Goal: Task Accomplishment & Management: Manage account settings

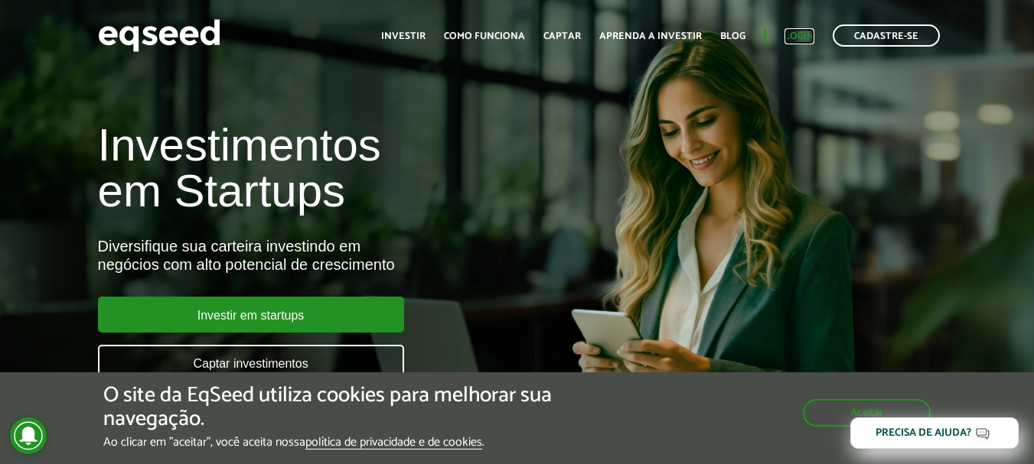
click at [792, 36] on link "Login" at bounding box center [799, 36] width 30 height 10
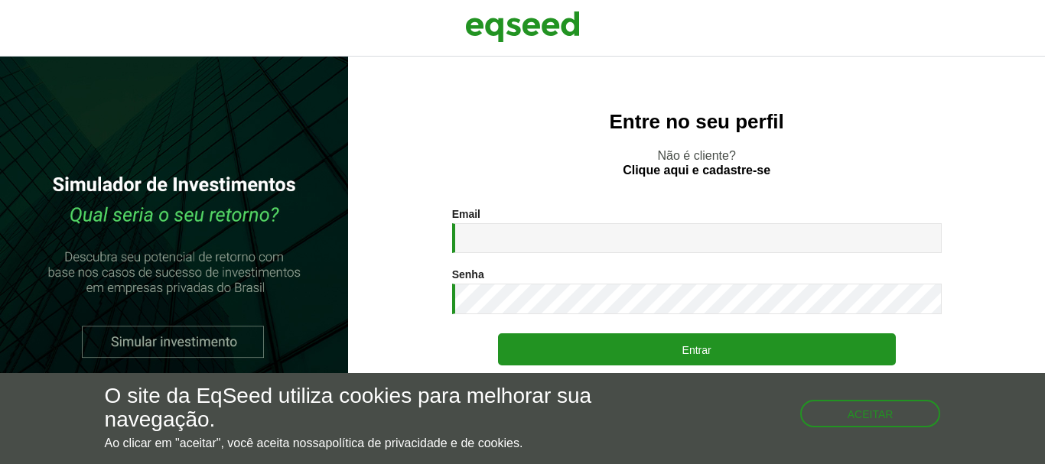
type input "**********"
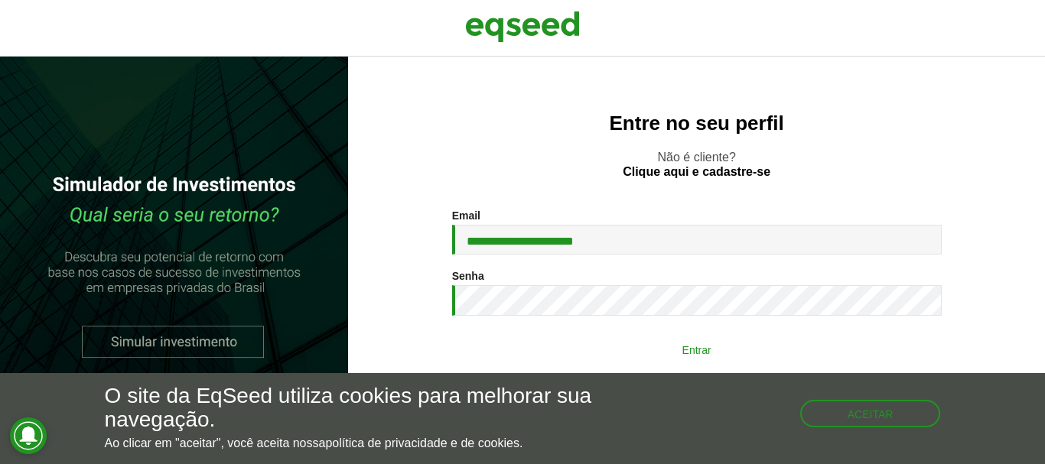
click at [724, 354] on button "Entrar" at bounding box center [697, 349] width 398 height 29
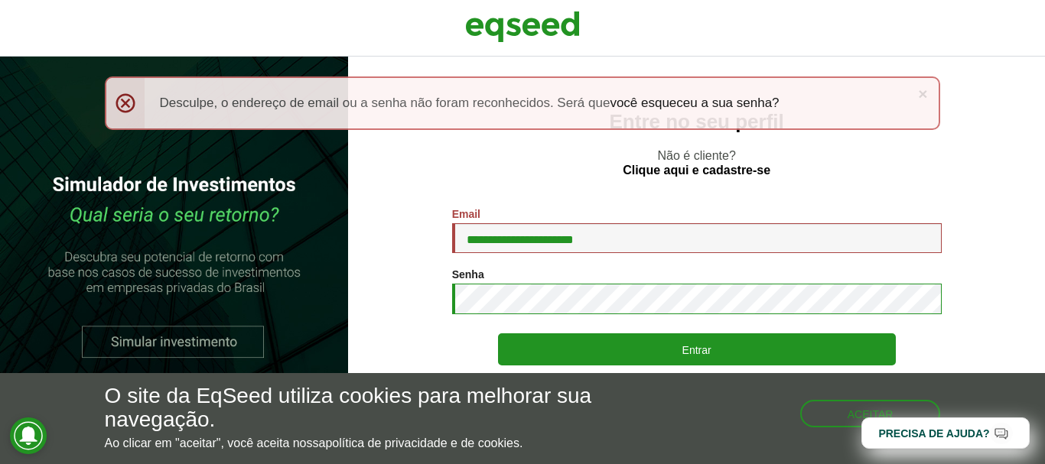
click at [498, 334] on button "Entrar" at bounding box center [697, 350] width 398 height 32
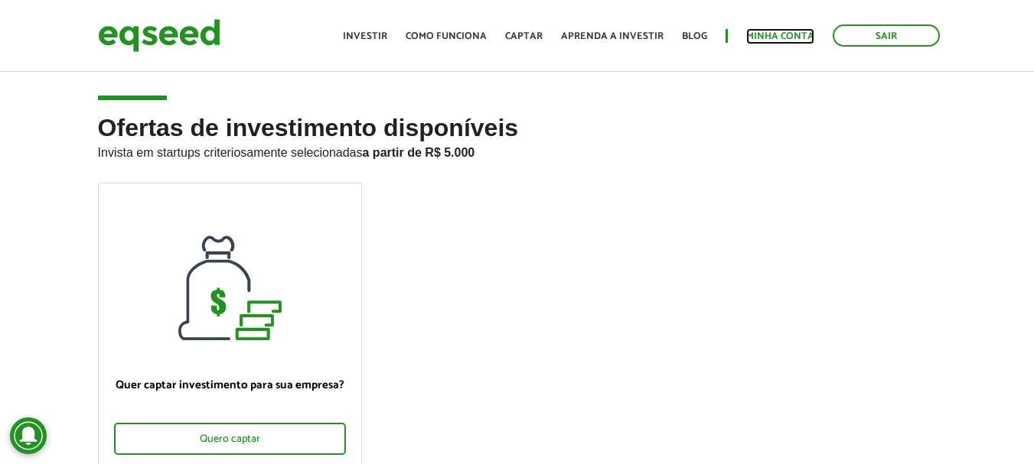
click at [771, 34] on link "Minha conta" at bounding box center [780, 36] width 68 height 10
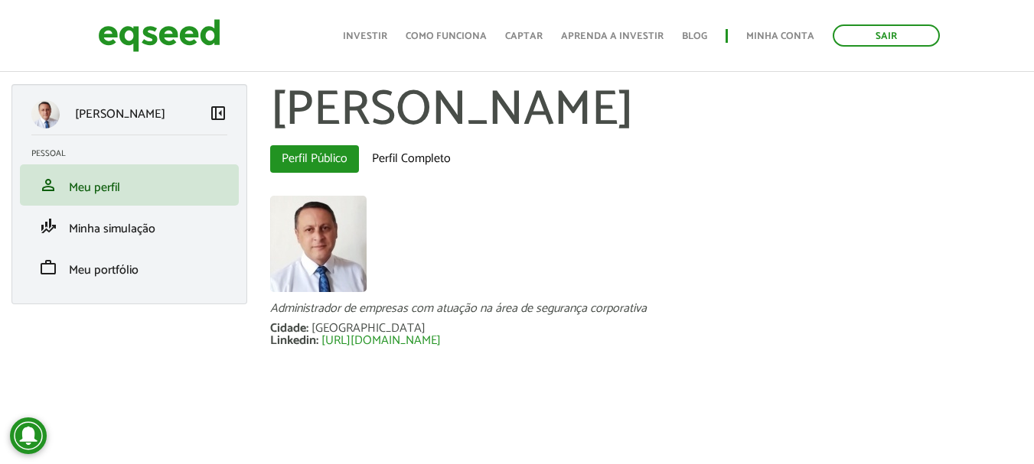
scroll to position [10, 0]
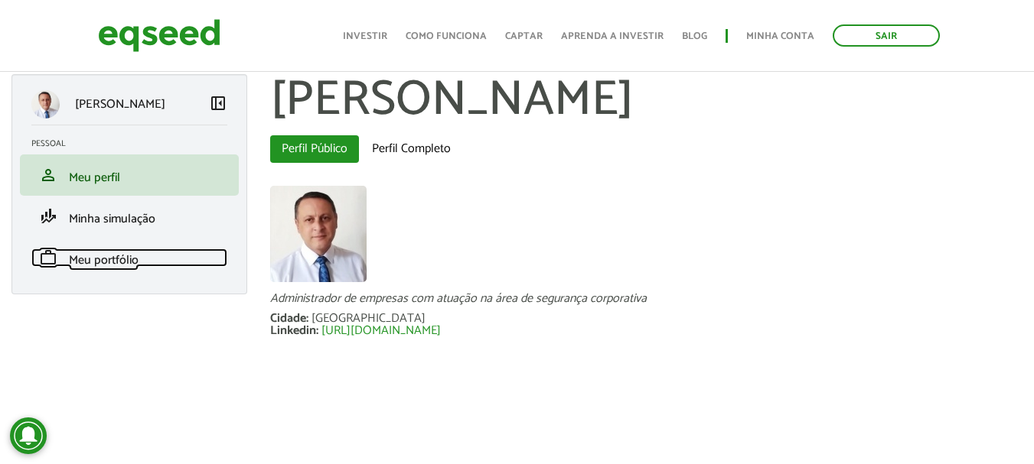
click at [121, 263] on span "Meu portfólio" at bounding box center [104, 260] width 70 height 21
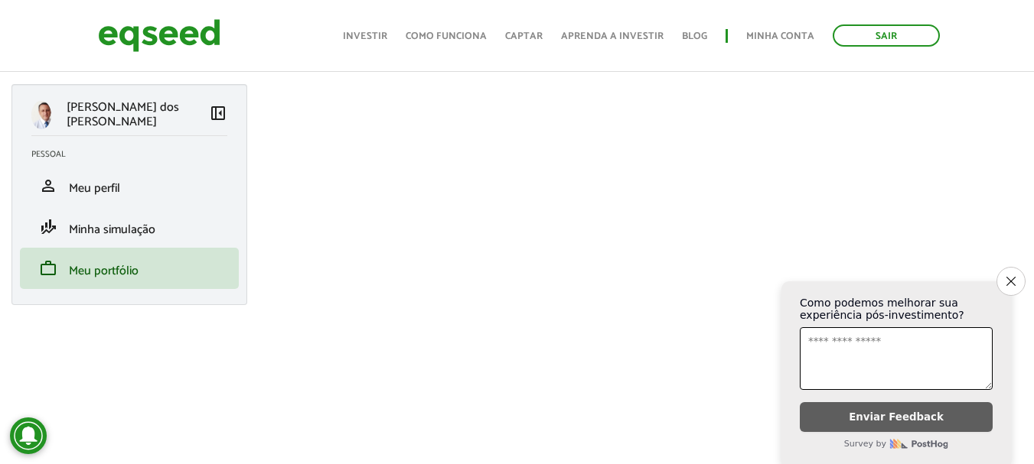
scroll to position [383, 0]
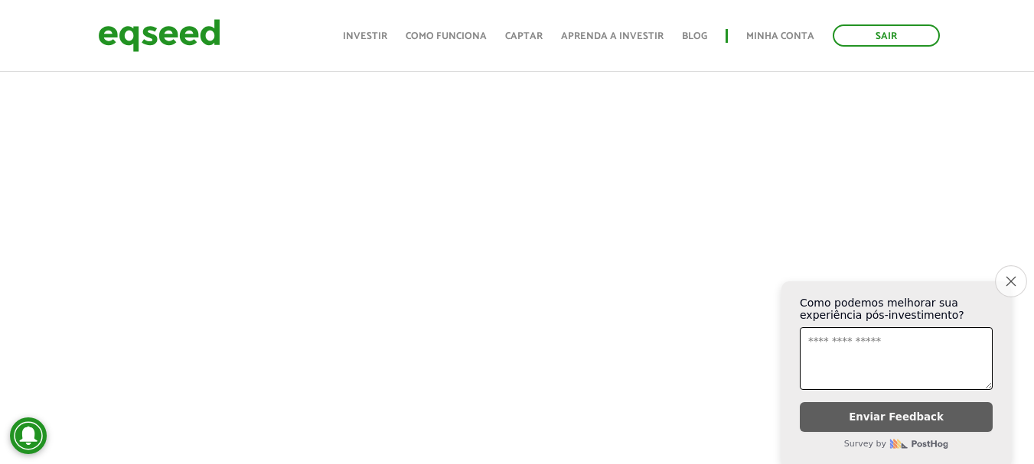
click at [1007, 280] on button "Close survey" at bounding box center [1011, 281] width 32 height 32
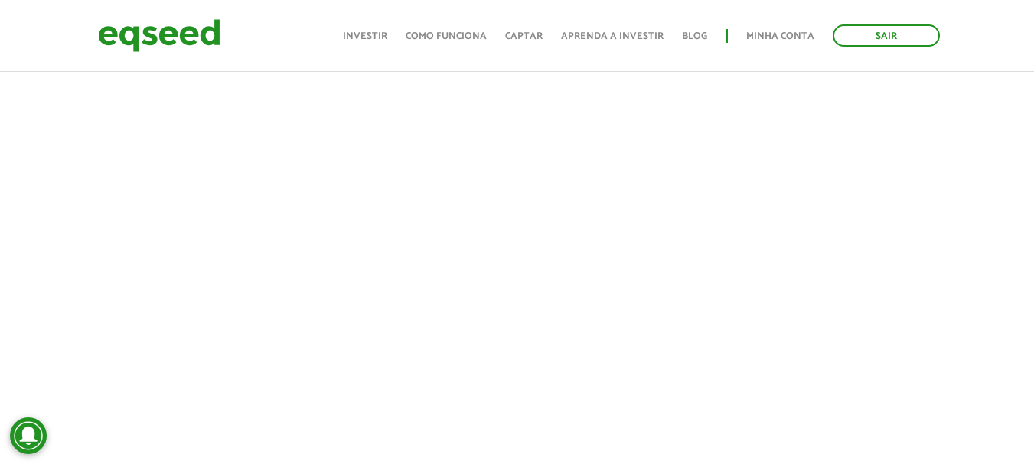
scroll to position [413, 0]
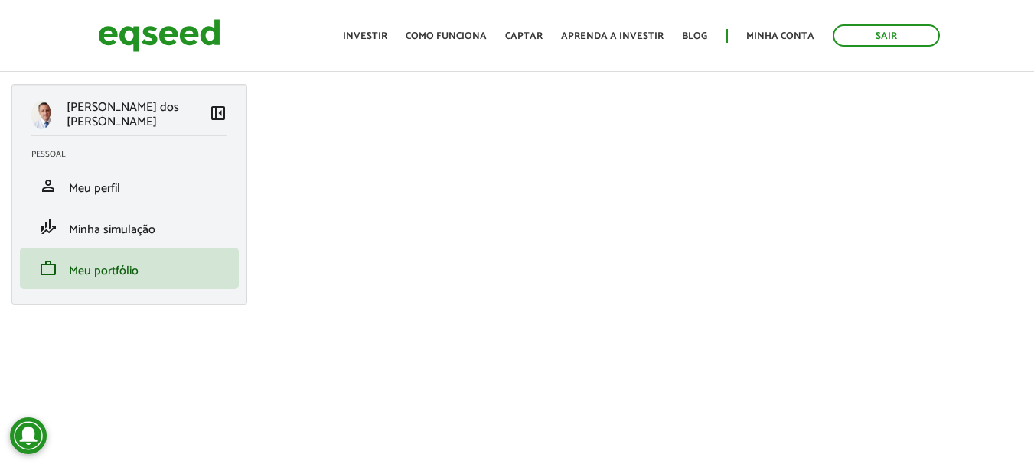
scroll to position [383, 0]
click at [379, 41] on link "Investir" at bounding box center [365, 36] width 44 height 10
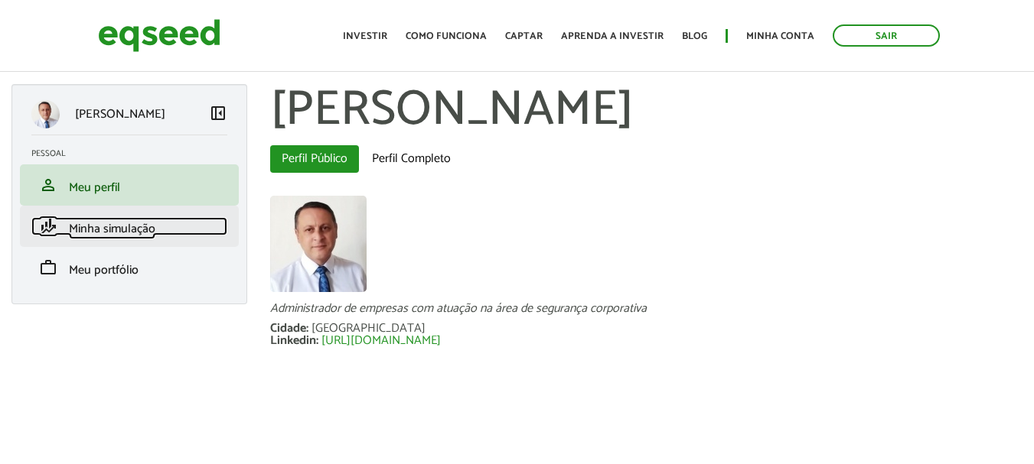
click at [135, 237] on span "Minha simulação" at bounding box center [112, 229] width 86 height 21
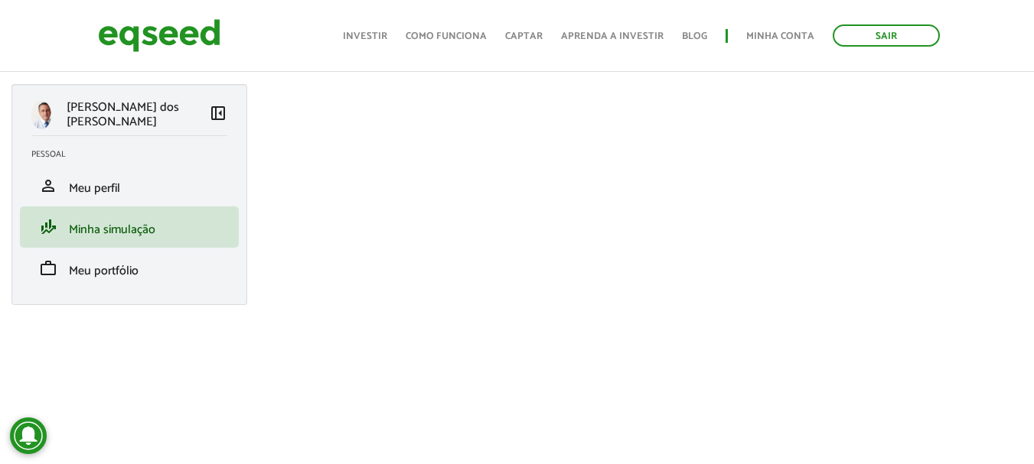
scroll to position [59, 0]
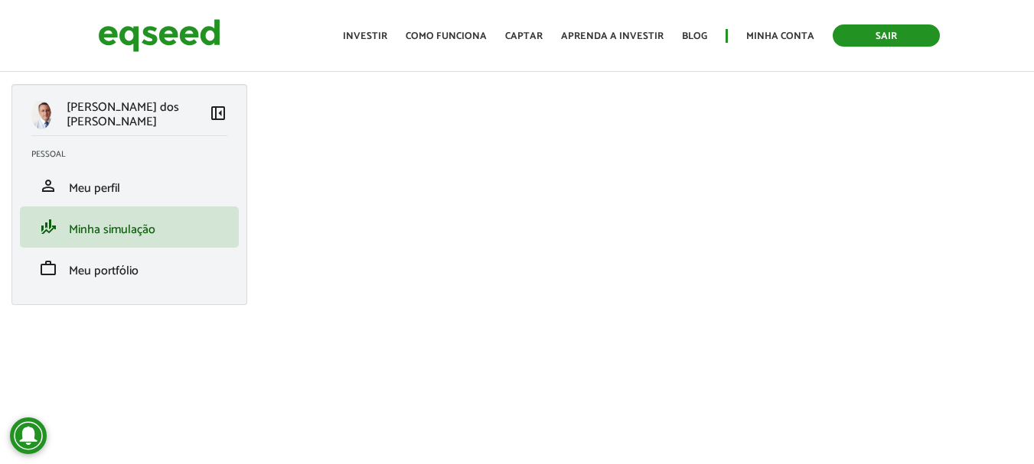
click at [891, 36] on link "Sair" at bounding box center [885, 35] width 107 height 22
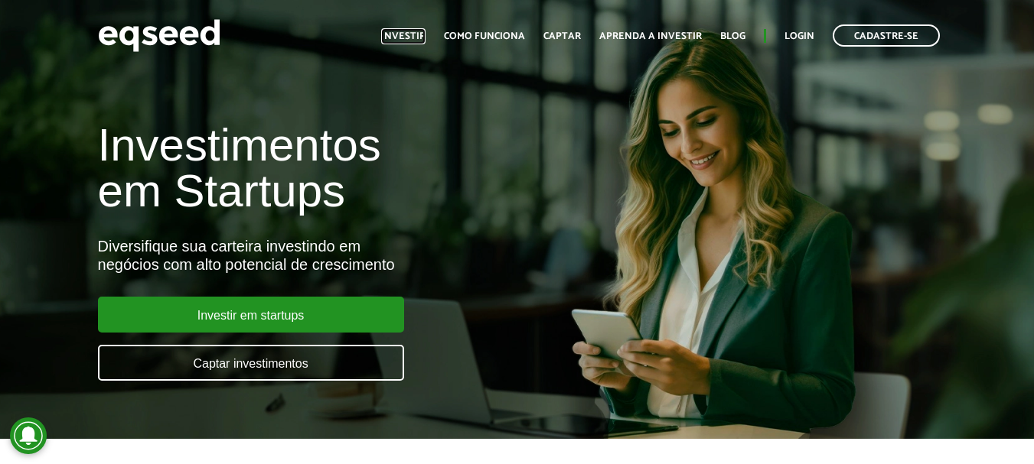
click at [414, 36] on link "Investir" at bounding box center [403, 36] width 44 height 10
